Goal: Task Accomplishment & Management: Manage account settings

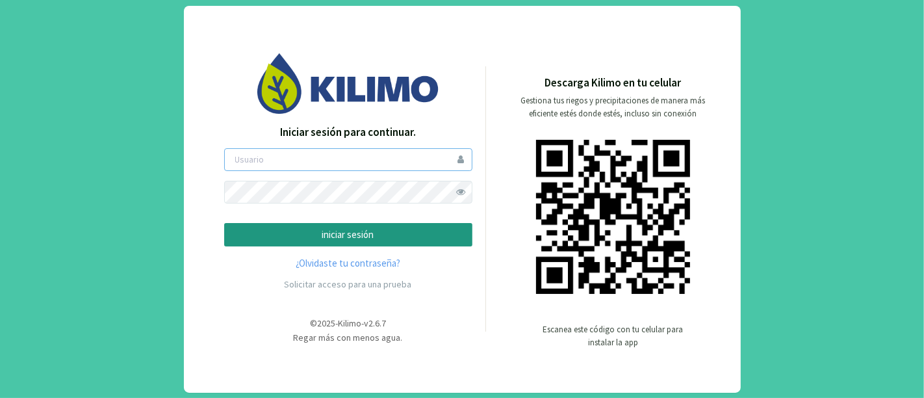
click at [325, 157] on input "email" at bounding box center [348, 159] width 248 height 23
click at [303, 154] on input "[PERSON_NAME][EMAIL_ADDRESS][DOMAIN_NAME]" at bounding box center [348, 159] width 248 height 23
type input "valenkilimo"
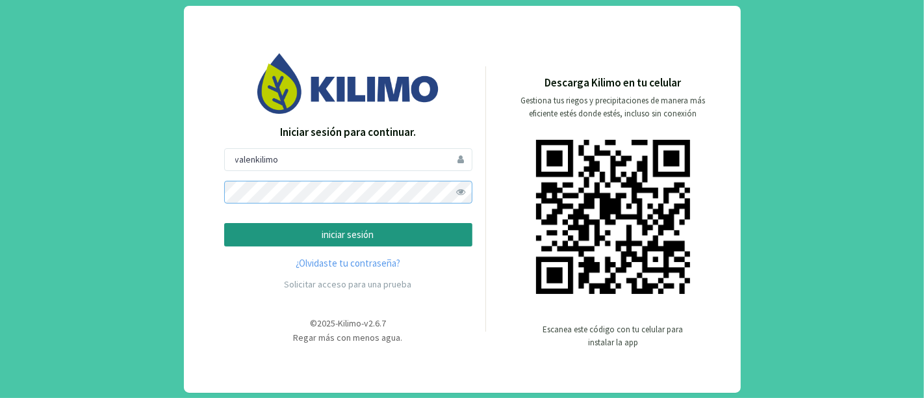
click at [224, 223] on button "iniciar sesión" at bounding box center [348, 235] width 248 height 24
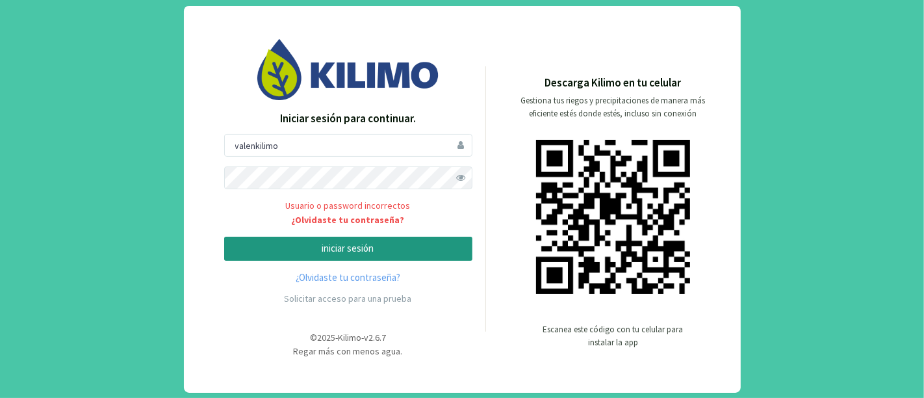
click at [258, 205] on span "Usuario o password incorrectos ¿Olvidaste tu contraseña?" at bounding box center [348, 213] width 248 height 28
click at [271, 231] on form "valenkilimo Usuario o password incorrectos ¿Olvidaste tu contraseña? iniciar se…" at bounding box center [348, 197] width 248 height 127
click at [274, 235] on form "valenkilimo Usuario o password incorrectos ¿Olvidaste tu contraseña? iniciar se…" at bounding box center [348, 197] width 248 height 127
click at [278, 241] on p "iniciar sesión" at bounding box center [348, 248] width 226 height 15
click at [322, 151] on input "valenkilimo" at bounding box center [348, 145] width 248 height 23
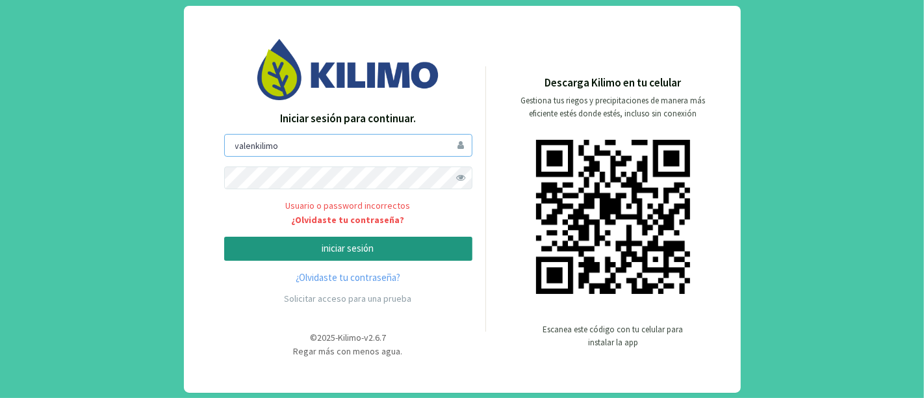
click at [460, 142] on input "valenkilimo" at bounding box center [348, 145] width 248 height 23
click at [463, 146] on input "valenkilimo" at bounding box center [348, 145] width 248 height 23
click at [253, 146] on input "valenkilimo" at bounding box center [348, 145] width 248 height 23
click at [295, 149] on input "valenkilimo" at bounding box center [348, 145] width 248 height 23
click at [226, 142] on input "valenkilimo" at bounding box center [348, 145] width 248 height 23
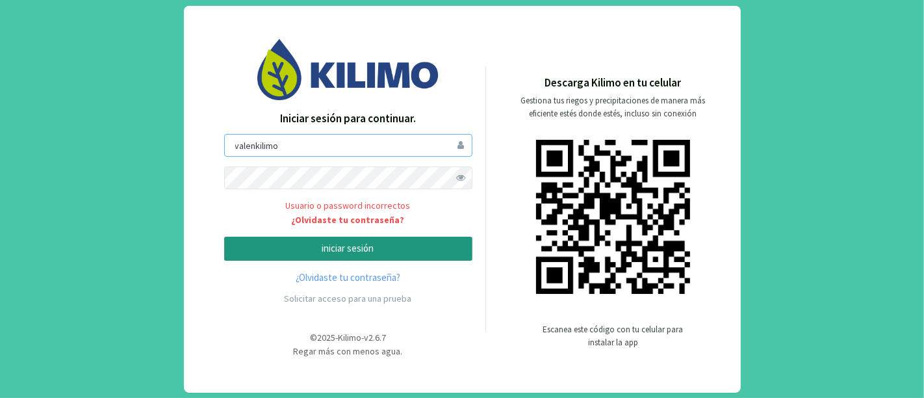
drag, startPoint x: 226, startPoint y: 142, endPoint x: 211, endPoint y: 142, distance: 14.9
click at [211, 142] on div "Iniciar sesión para continuar. valenkilimo Usuario o password incorrectos ¿Olvi…" at bounding box center [348, 198] width 274 height 319
drag, startPoint x: 64, startPoint y: 15, endPoint x: 71, endPoint y: 1, distance: 16.0
click at [64, 15] on div "Iniciar sesión para continuar. valenkilimo Usuario o password incorrectos ¿Olvi…" at bounding box center [462, 199] width 924 height 398
